Goal: Find specific page/section: Find specific page/section

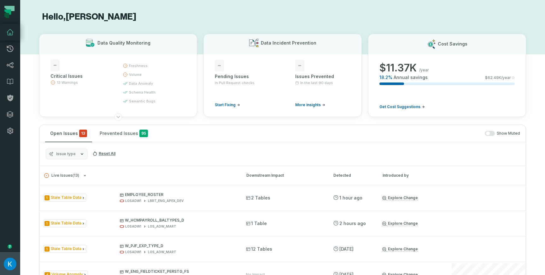
click at [10, 266] on img "button" at bounding box center [10, 263] width 13 height 13
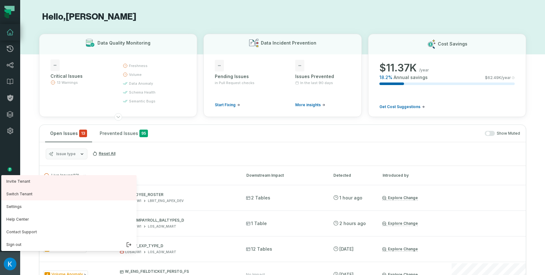
click at [9, 266] on img "button" at bounding box center [10, 263] width 13 height 13
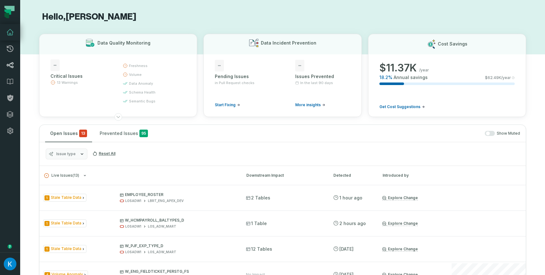
click at [6, 62] on icon at bounding box center [10, 65] width 8 height 8
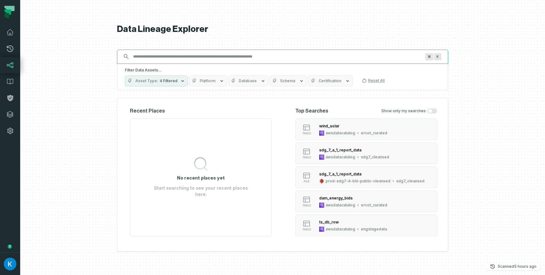
click at [292, 60] on input "Discovery Provider cmdk menu" at bounding box center [276, 56] width 295 height 10
click at [292, 59] on input "Discovery Provider cmdk menu" at bounding box center [276, 56] width 295 height 10
paste input "**********"
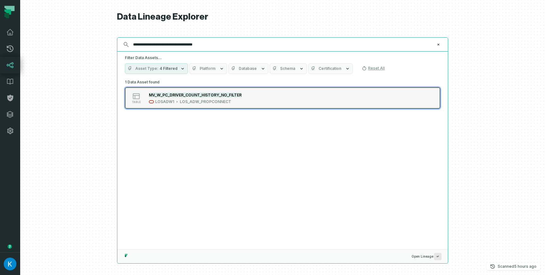
type input "**********"
click at [209, 102] on div "LOS_ADW_PROPCONNECT" at bounding box center [205, 101] width 51 height 5
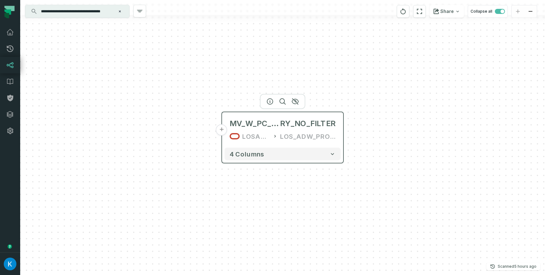
click at [259, 118] on div "MV_W_PC_DRIVER_COUNT_HISTO RY_NO_FILTER LOSADW1 LOS_ADW_PROPCONNECT" at bounding box center [283, 130] width 116 height 30
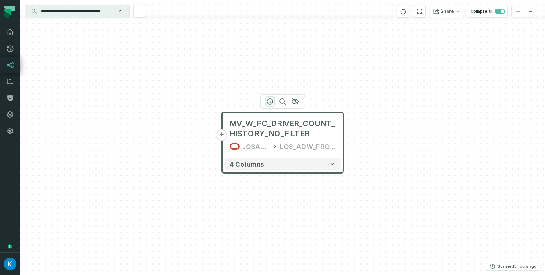
click at [270, 100] on icon "button" at bounding box center [270, 101] width 6 height 6
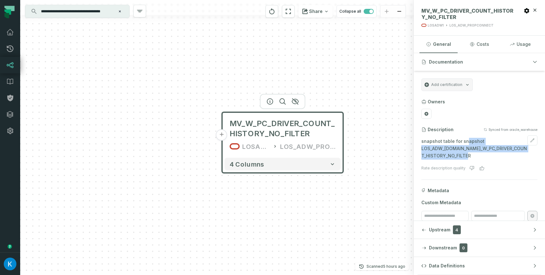
drag, startPoint x: 466, startPoint y: 141, endPoint x: 479, endPoint y: 155, distance: 19.2
click at [479, 155] on p "snapshot table for snapshot LOS_ADW_[DOMAIN_NAME]_W_PC_DRIVER_COUNT_HISTORY_NO_…" at bounding box center [480, 148] width 116 height 21
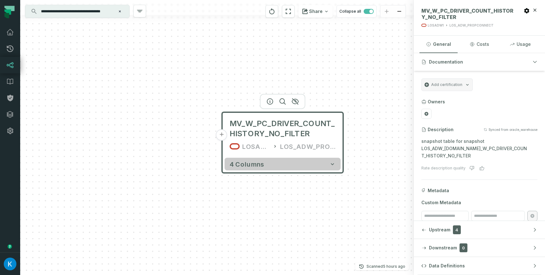
click at [274, 165] on button "4 columns" at bounding box center [283, 163] width 116 height 13
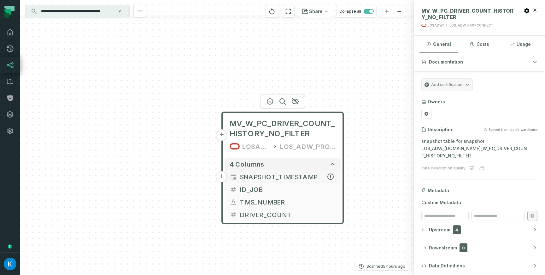
click at [288, 176] on span "SNAPSHOT_TIMESTAMP" at bounding box center [288, 176] width 96 height 9
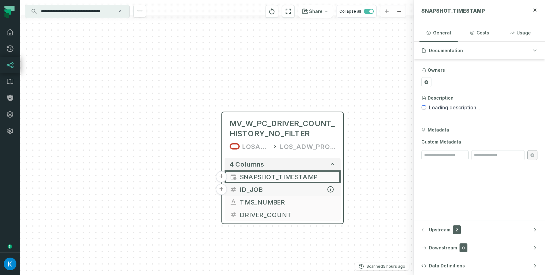
click at [278, 187] on span "ID_JOB" at bounding box center [288, 188] width 96 height 9
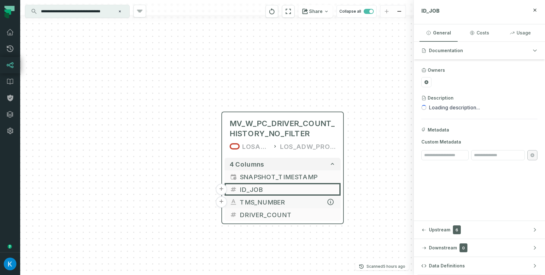
click at [280, 200] on span "TMS_NUMBER" at bounding box center [288, 201] width 96 height 9
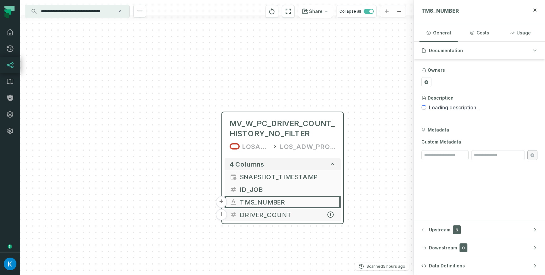
click at [280, 214] on span "DRIVER_COUNT" at bounding box center [288, 214] width 96 height 9
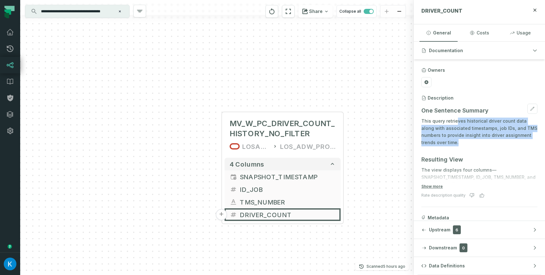
drag, startPoint x: 456, startPoint y: 123, endPoint x: 466, endPoint y: 146, distance: 25.3
click at [466, 145] on p "This query retrieves historical driver count data along with associated timesta…" at bounding box center [480, 131] width 116 height 29
click at [436, 184] on button "Show more" at bounding box center [432, 186] width 21 height 5
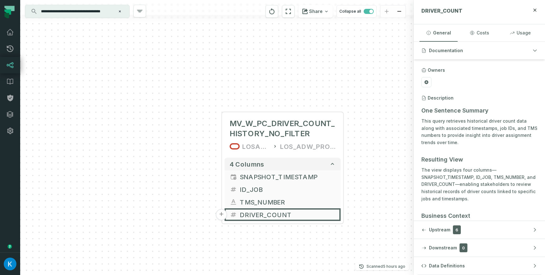
click at [184, 72] on div "+ MV_W_PC_DRIVER_COUNT_HISTORY_NO_FILTER LOSADW1 LOS_ADW_PROPCONNECT 4 columns …" at bounding box center [217, 137] width 394 height 275
click at [68, 9] on input "**********" at bounding box center [76, 11] width 79 height 10
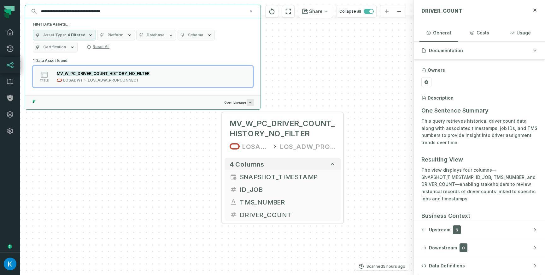
click at [67, 10] on input "**********" at bounding box center [142, 11] width 210 height 10
paste input "text"
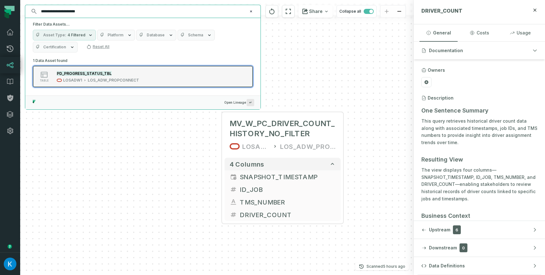
type input "**********"
click at [96, 80] on div "LOS_ADW_PROPCONNECT" at bounding box center [113, 80] width 51 height 5
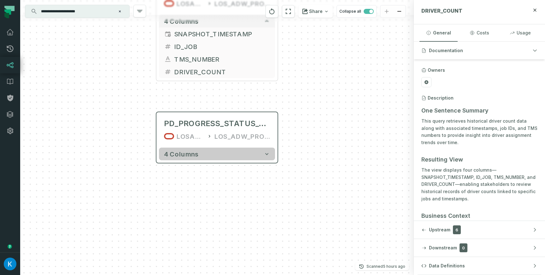
click at [217, 152] on button "4 columns" at bounding box center [217, 153] width 116 height 13
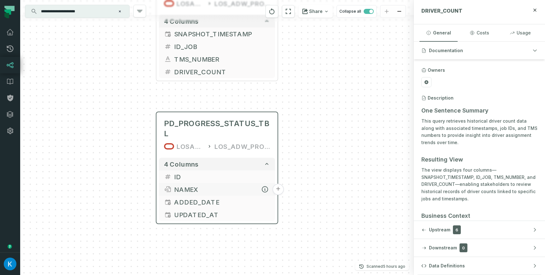
click at [198, 184] on span "NAMEX" at bounding box center [222, 188] width 96 height 9
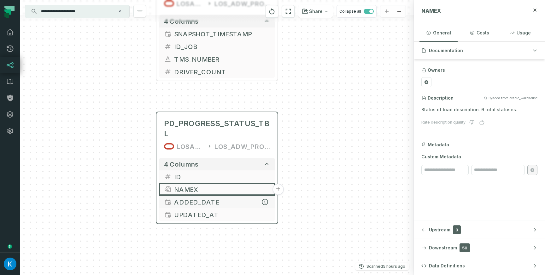
click at [199, 197] on span "ADDED_DATE" at bounding box center [222, 201] width 96 height 9
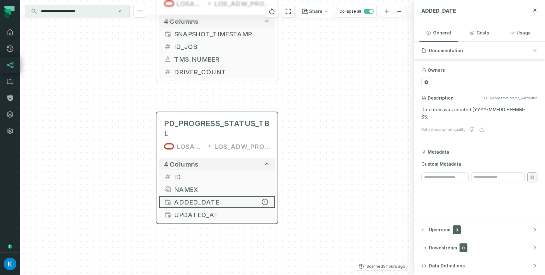
click at [202, 197] on span "ADDED_DATE" at bounding box center [222, 201] width 96 height 9
click at [203, 210] on span "UPDATED_AT" at bounding box center [222, 214] width 96 height 9
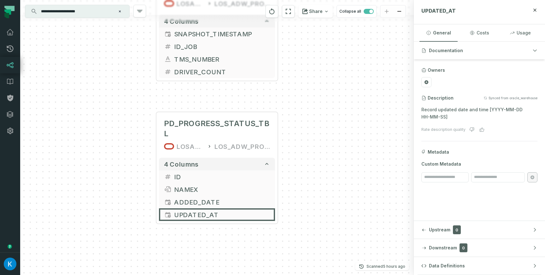
click at [323, 158] on div "+ MV_W_PC_DRIVER_COUNT_HISTORY_NO_FILTER LOSADW1 LOS_ADW_PROPCONNECT 4 columns …" at bounding box center [217, 137] width 394 height 275
click at [322, 82] on div "+ MV_W_PC_DRIVER_COUNT_HISTORY_NO_FILTER LOSADW1 LOS_ADW_PROPCONNECT 4 columns …" at bounding box center [217, 137] width 394 height 275
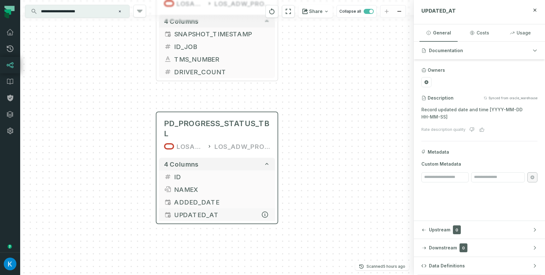
click at [187, 210] on span "UPDATED_AT" at bounding box center [222, 214] width 96 height 9
click at [212, 184] on span "NAMEX" at bounding box center [222, 188] width 96 height 9
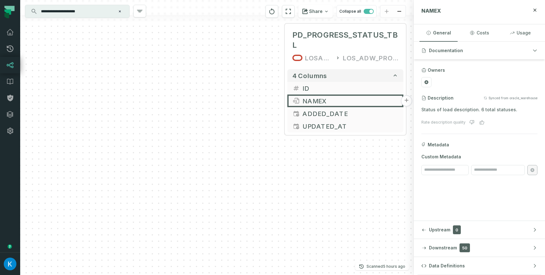
drag, startPoint x: 320, startPoint y: 189, endPoint x: 448, endPoint y: 101, distance: 155.9
click at [448, 101] on div "**********" at bounding box center [282, 137] width 525 height 275
